Goal: Task Accomplishment & Management: Use online tool/utility

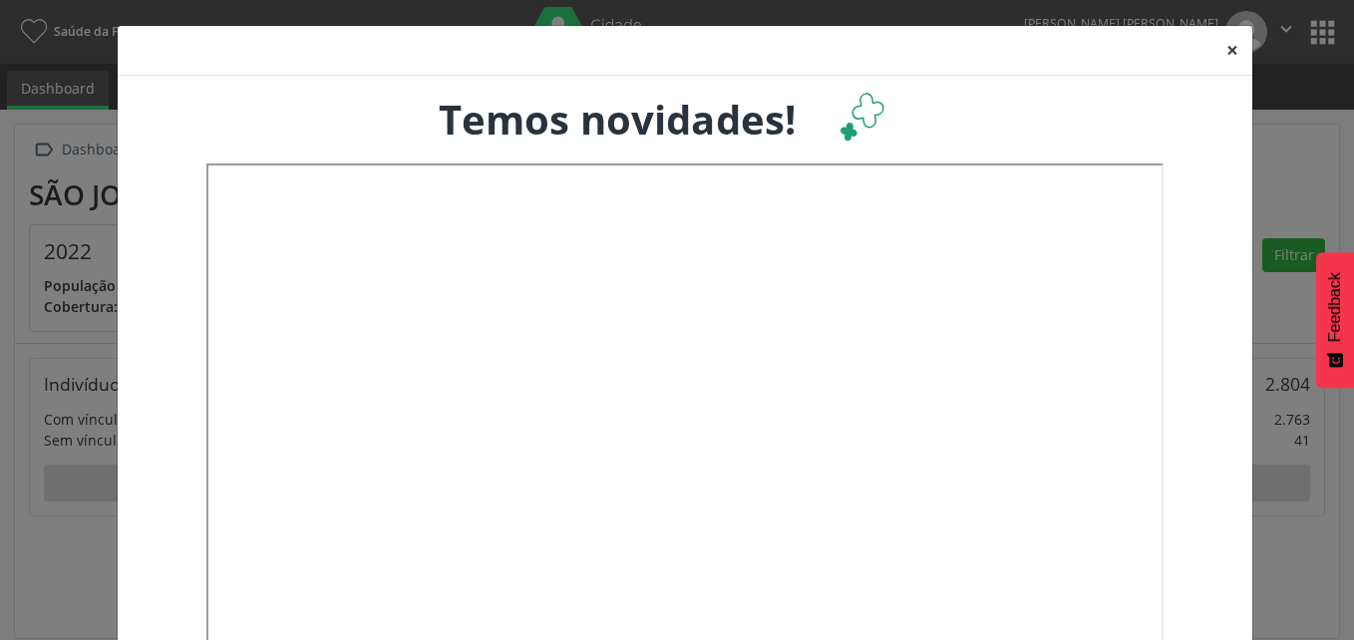
click at [1223, 47] on button "×" at bounding box center [1233, 50] width 40 height 49
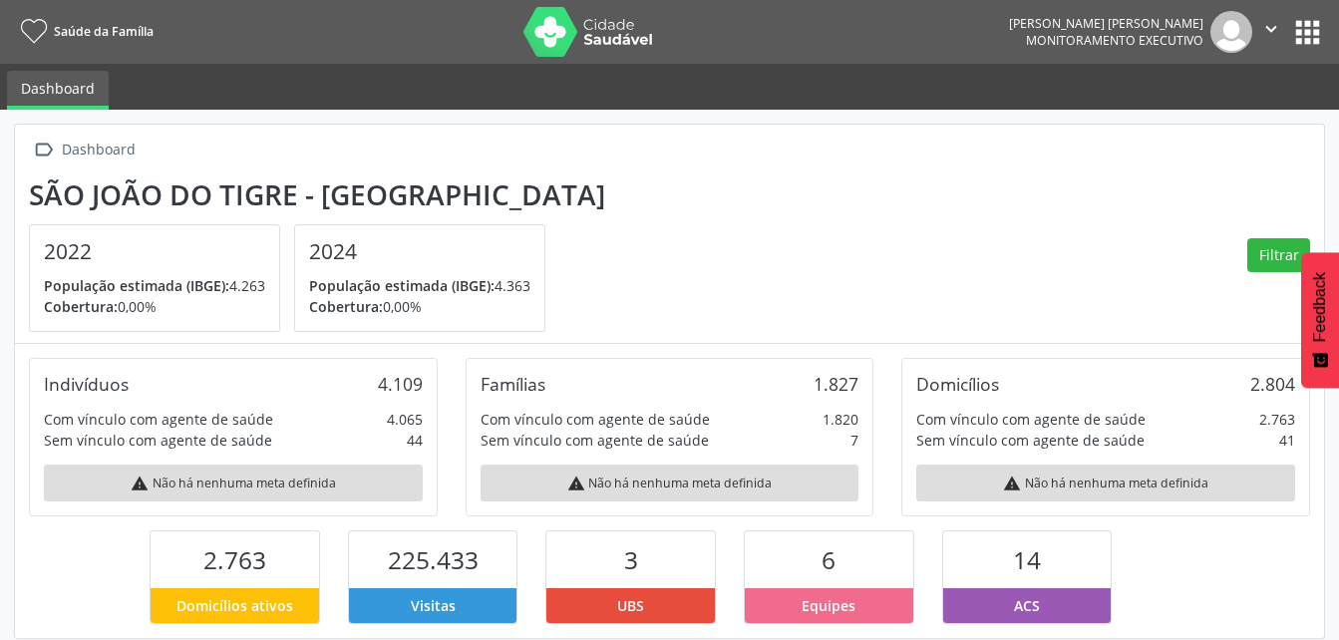
scroll to position [996962, 996856]
click at [70, 91] on link "Dashboard" at bounding box center [58, 90] width 102 height 39
click at [1276, 27] on icon "" at bounding box center [1272, 29] width 22 height 22
click at [25, 30] on icon at bounding box center [34, 32] width 26 height 25
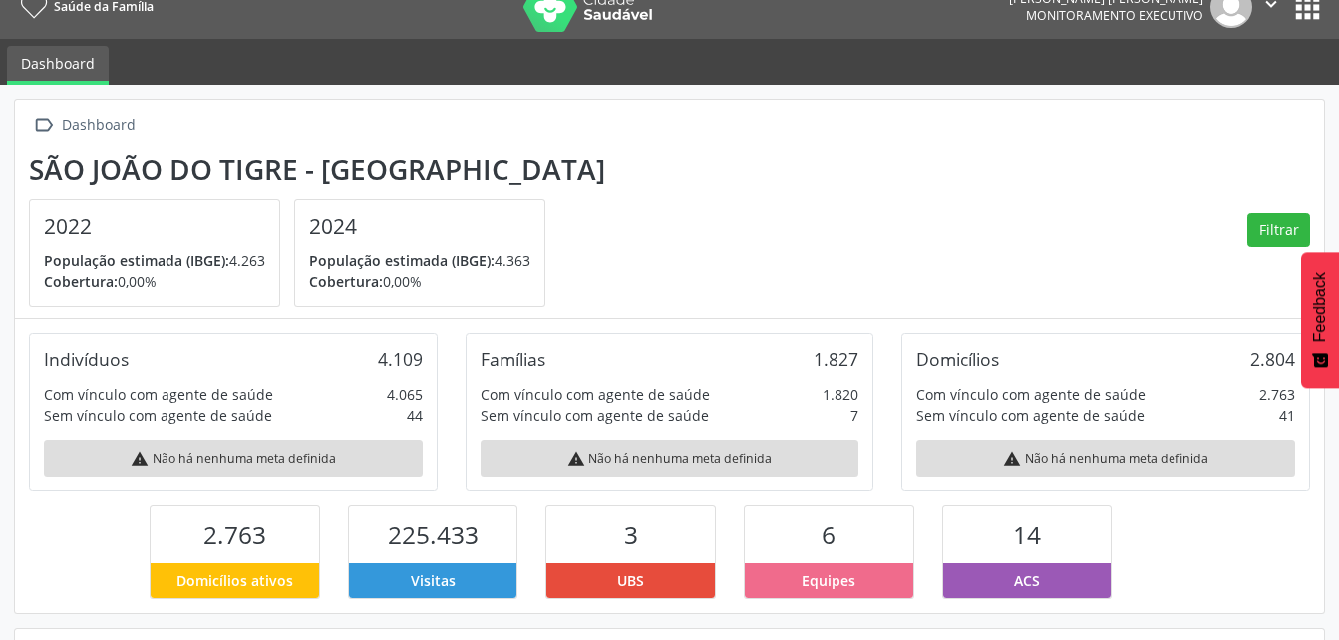
scroll to position [0, 0]
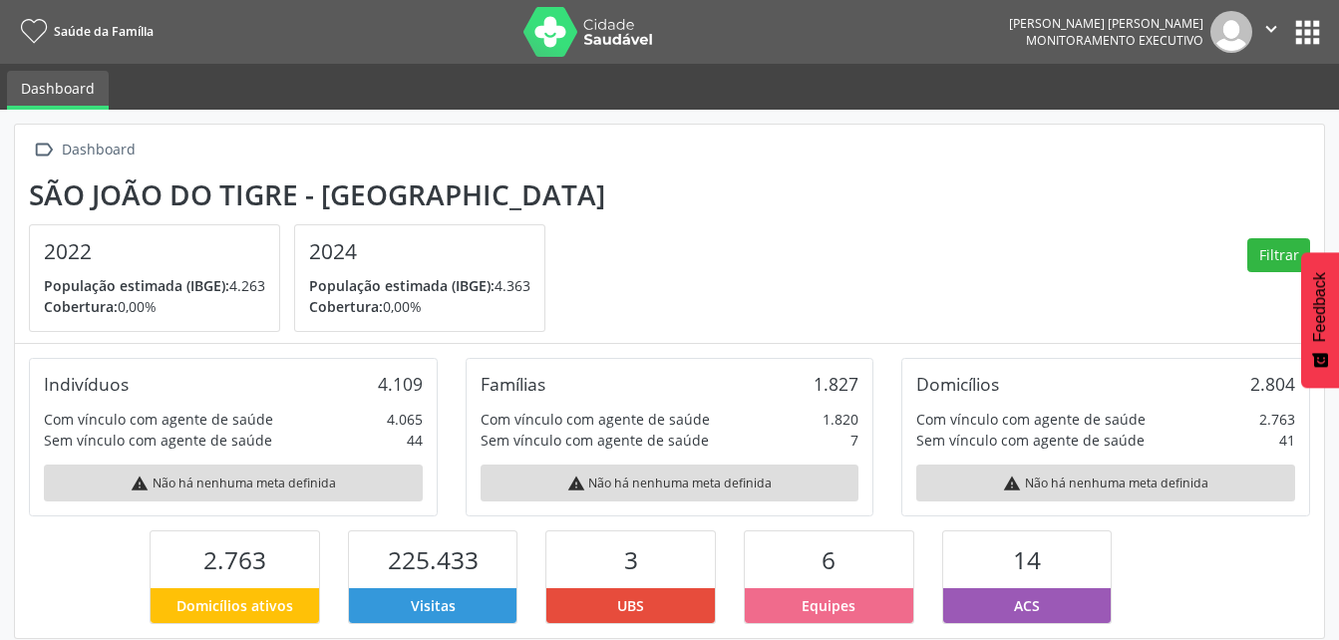
click at [1309, 40] on button "apps" at bounding box center [1307, 32] width 35 height 35
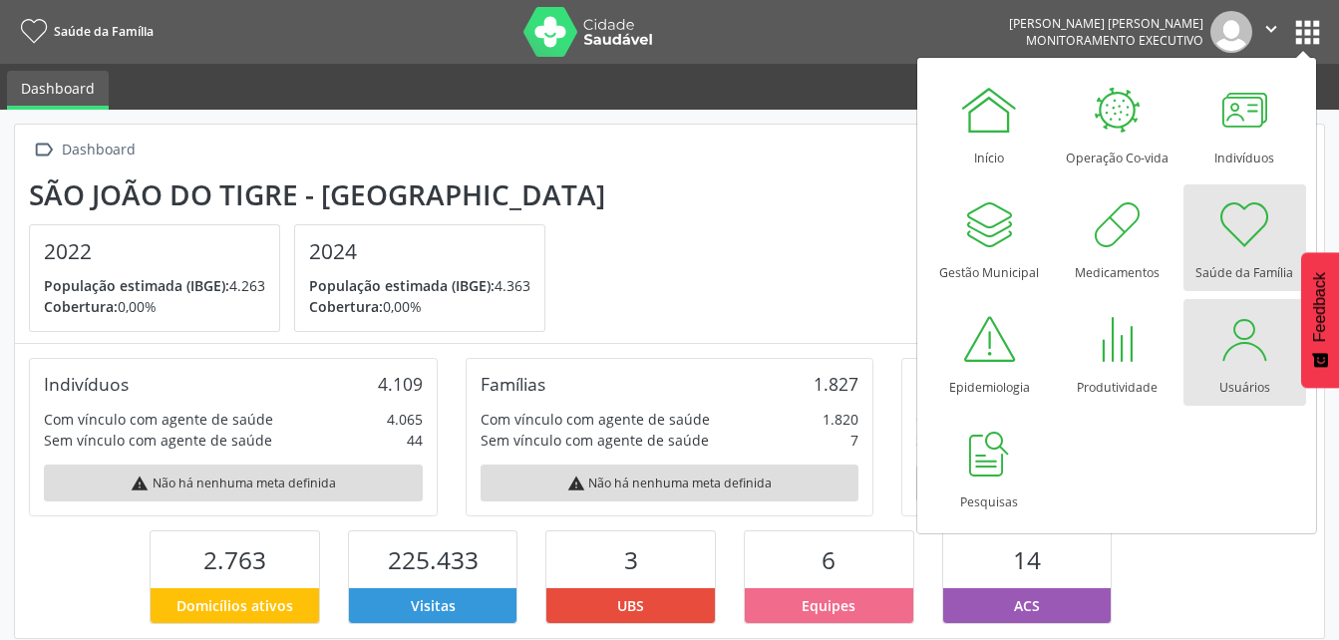
click at [1230, 377] on div "Usuários" at bounding box center [1245, 382] width 51 height 27
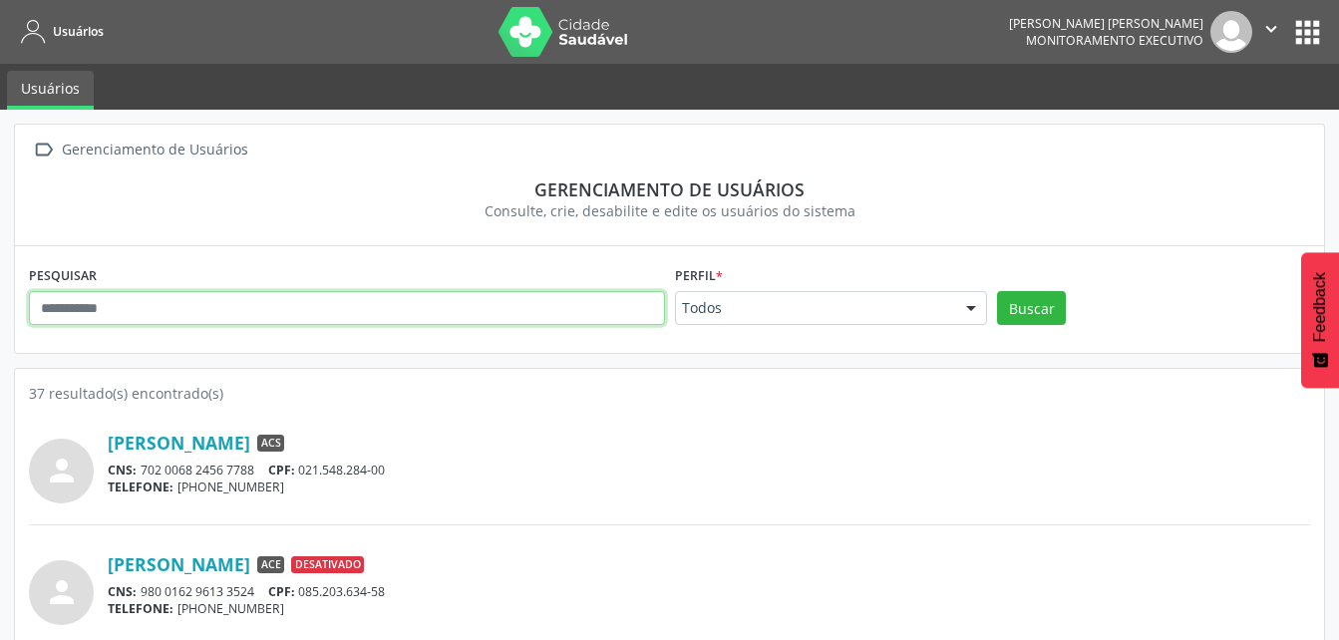
paste input "**********"
type input "**********"
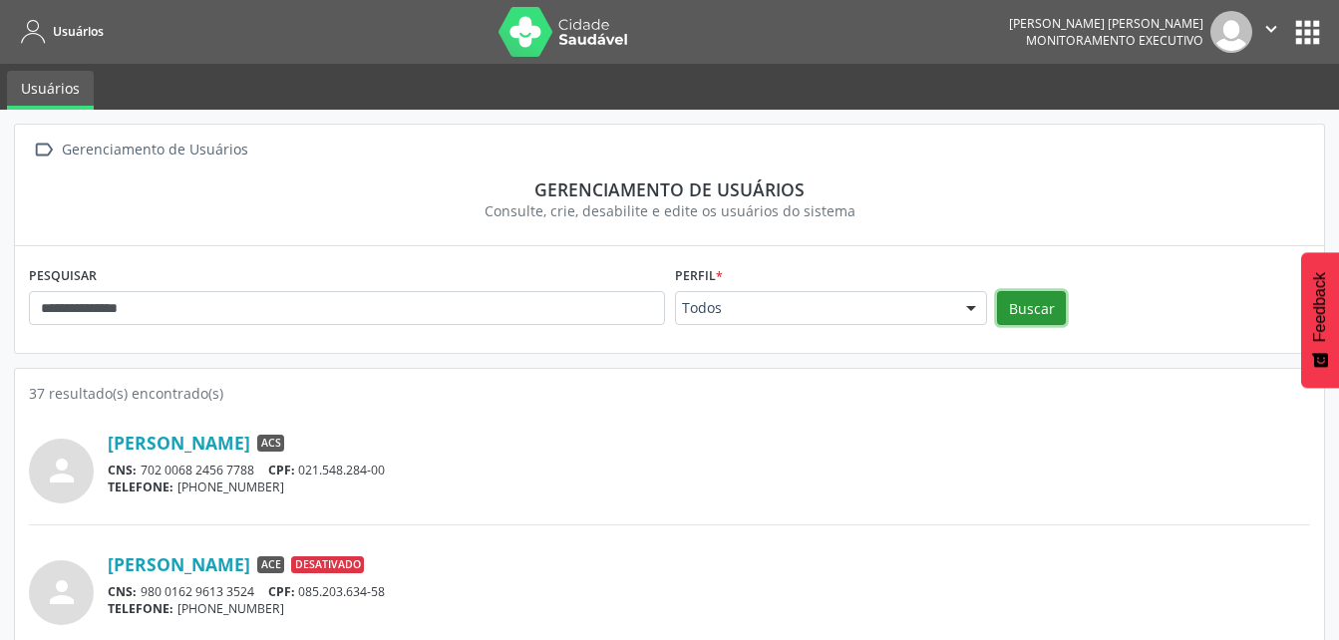
click at [1049, 303] on button "Buscar" at bounding box center [1031, 308] width 69 height 34
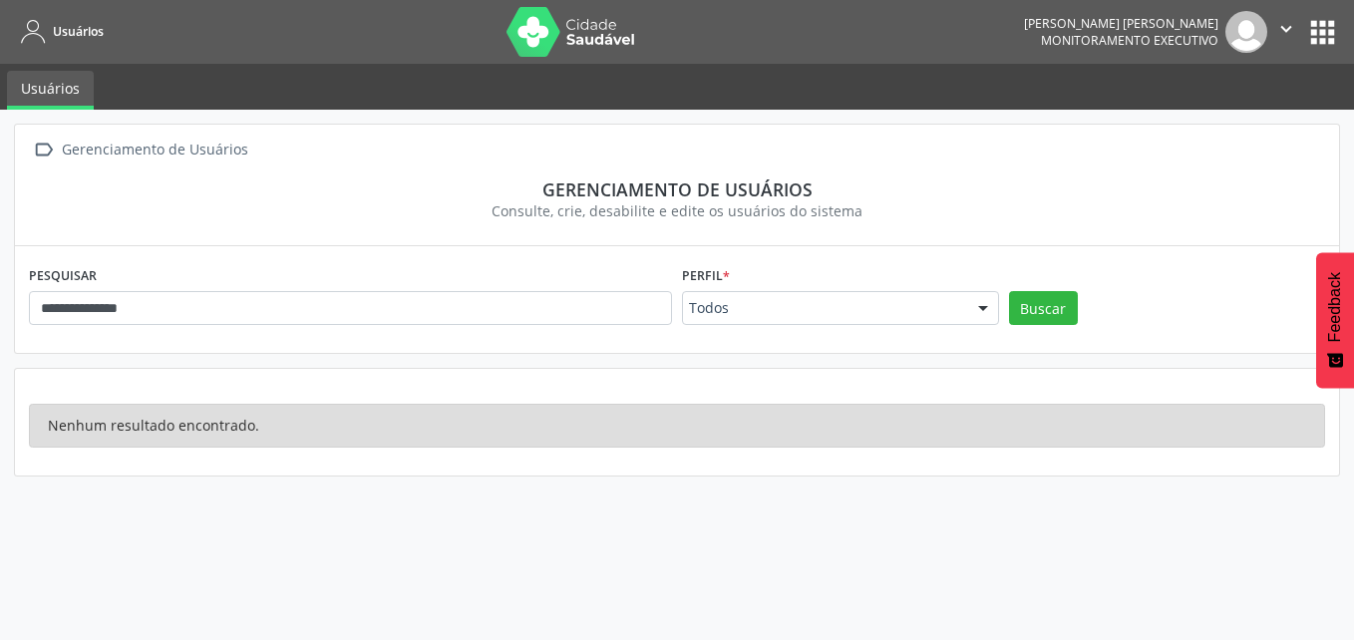
click at [1291, 27] on icon "" at bounding box center [1287, 29] width 22 height 22
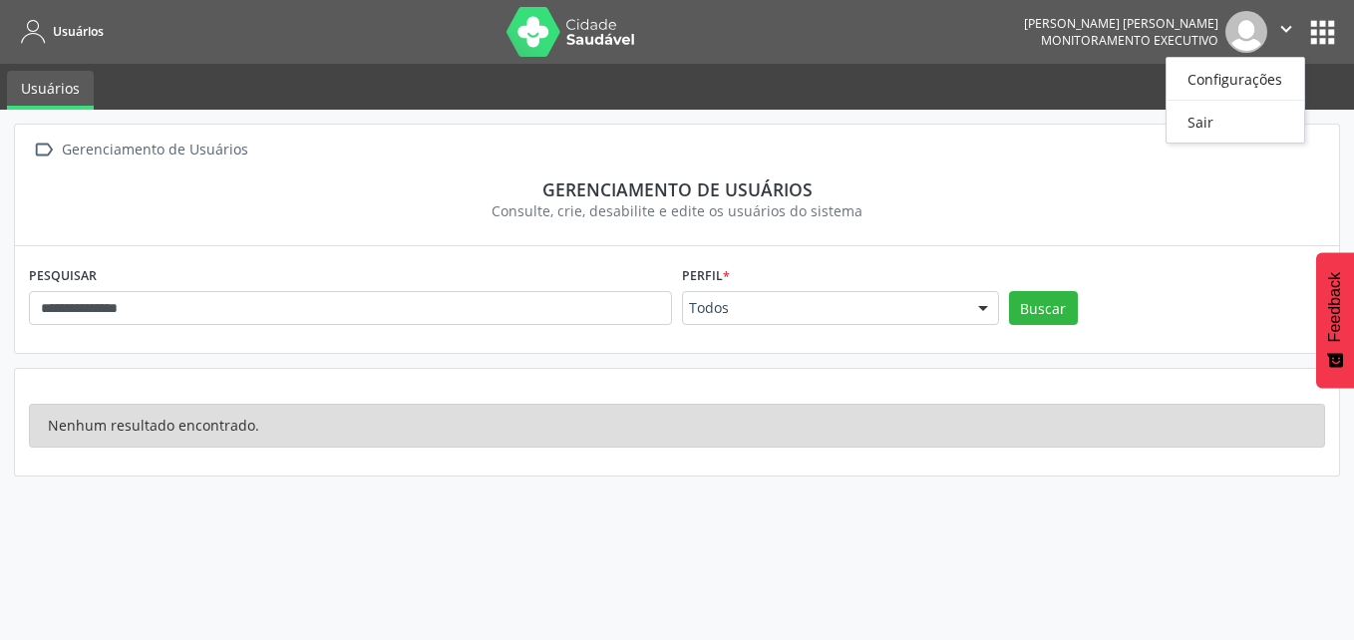
click at [1339, 31] on button "apps" at bounding box center [1322, 32] width 35 height 35
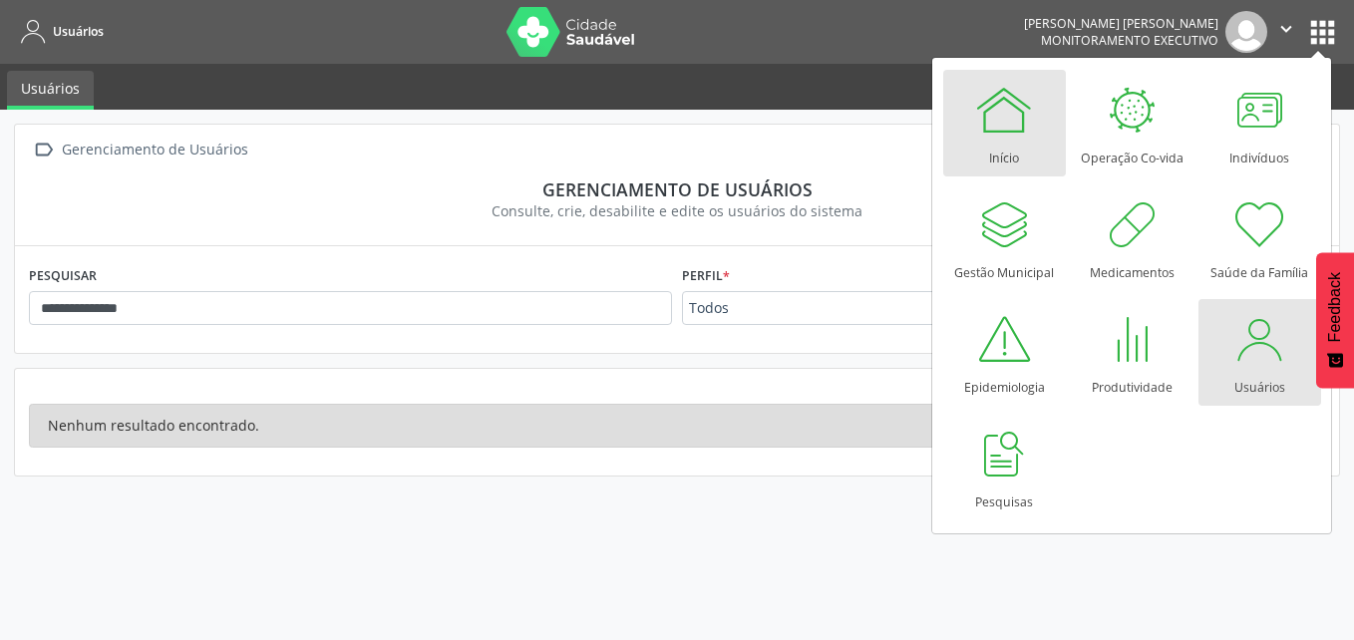
click at [999, 134] on div at bounding box center [1004, 110] width 60 height 60
